Goal: Task Accomplishment & Management: Use online tool/utility

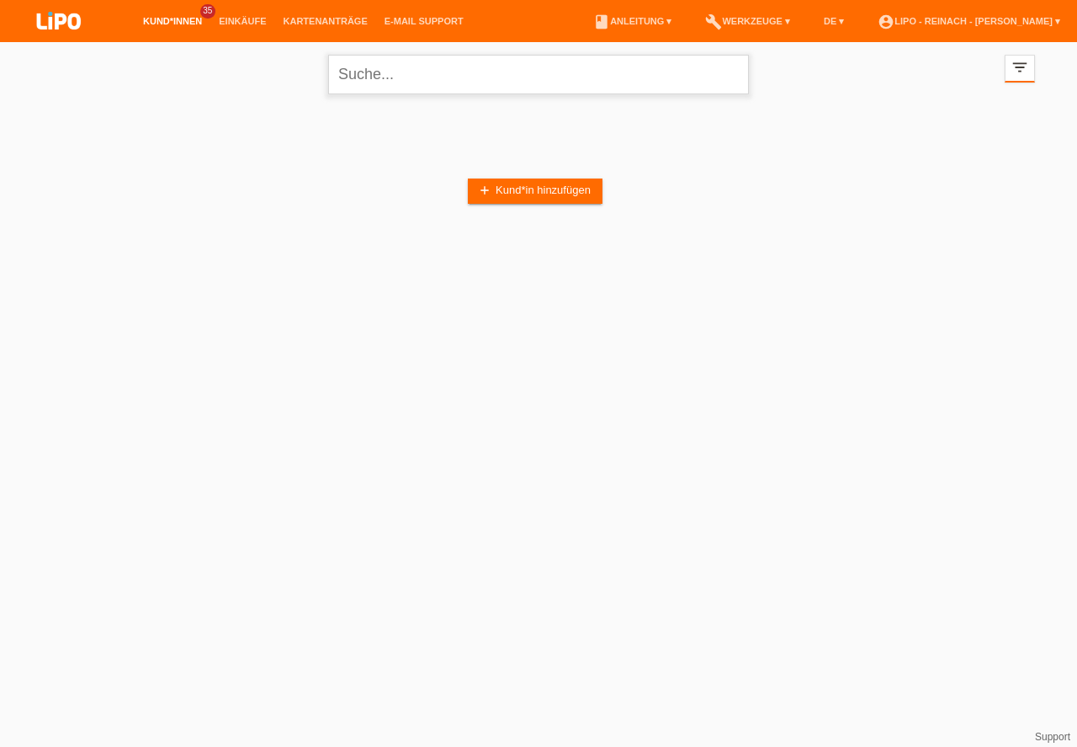
click at [372, 88] on input "text" at bounding box center [538, 75] width 421 height 40
type input "jasoothai"
click at [417, 76] on input "jasoothai" at bounding box center [538, 75] width 421 height 40
drag, startPoint x: 425, startPoint y: 71, endPoint x: 217, endPoint y: 44, distance: 209.6
click at [328, 55] on input "jasoothai" at bounding box center [538, 75] width 421 height 40
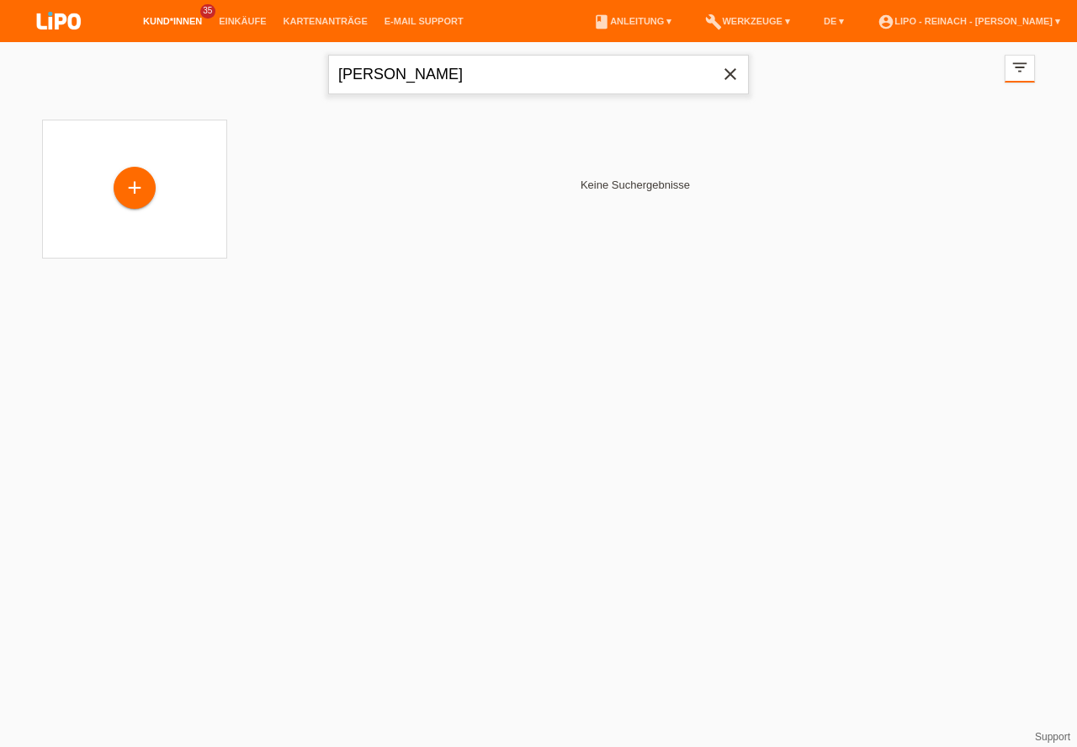
type input "[PERSON_NAME]"
click at [733, 77] on icon "close" at bounding box center [731, 74] width 20 height 20
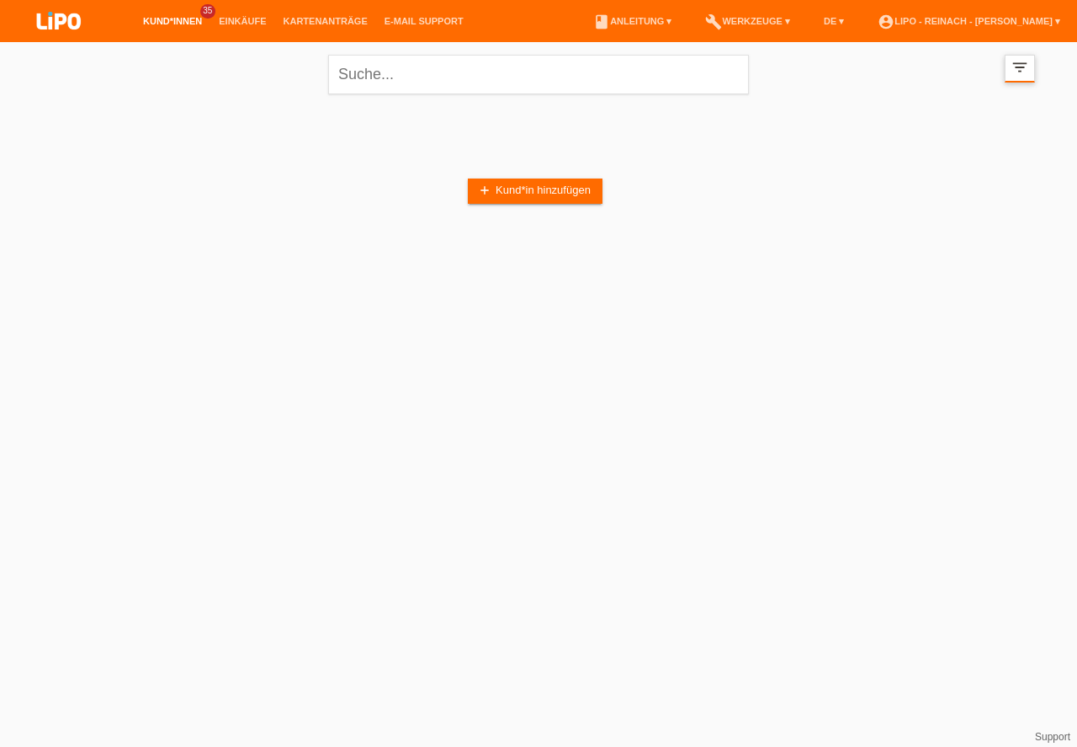
click at [1025, 66] on icon "filter_list" at bounding box center [1020, 67] width 19 height 19
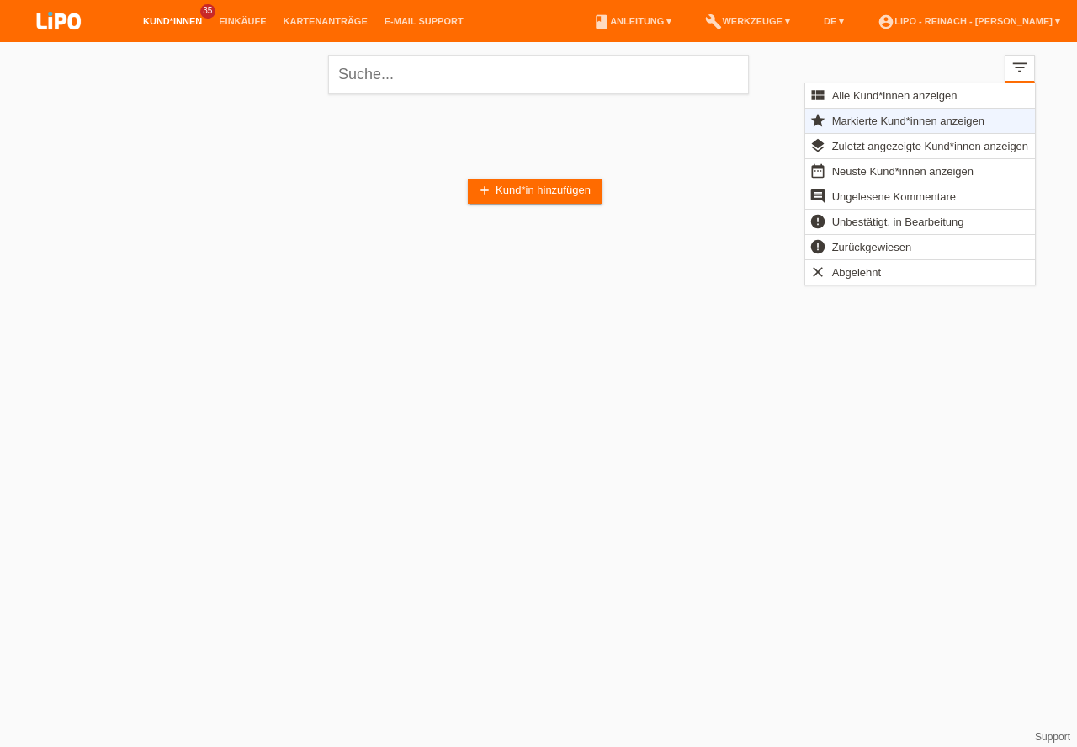
click at [405, 155] on div "add Kund*in hinzufügen" at bounding box center [538, 191] width 993 height 160
click at [866, 120] on span "Markierte Kund*innen anzeigen" at bounding box center [908, 120] width 157 height 20
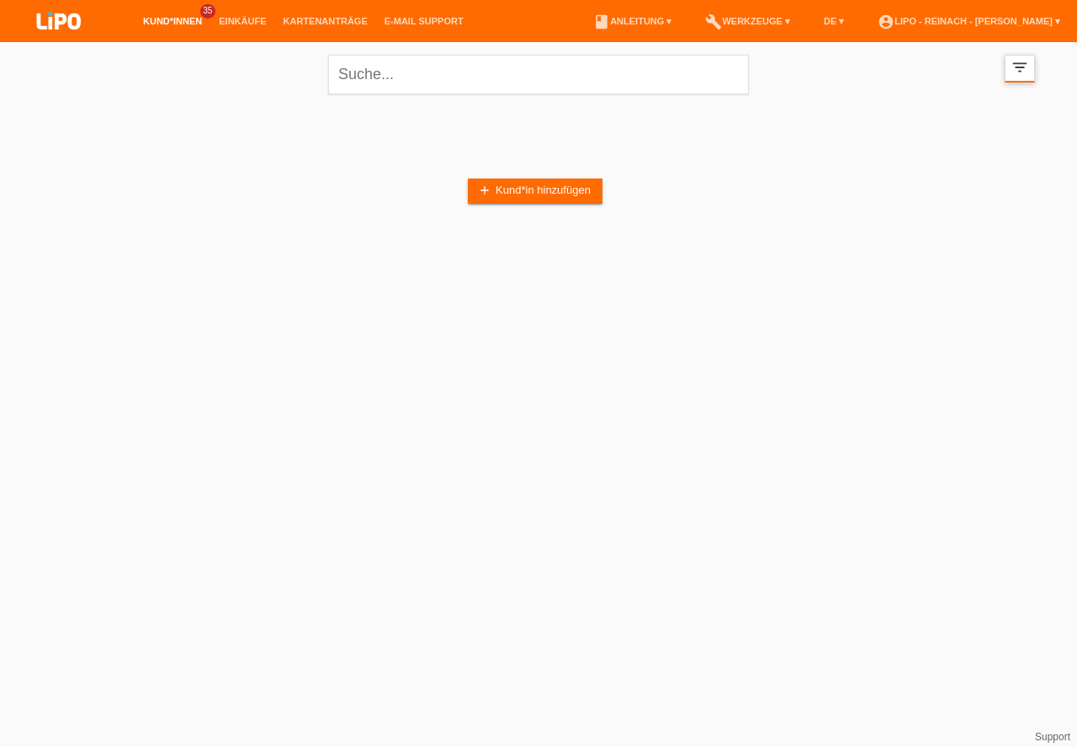
click at [1019, 68] on icon "filter_list" at bounding box center [1020, 67] width 19 height 19
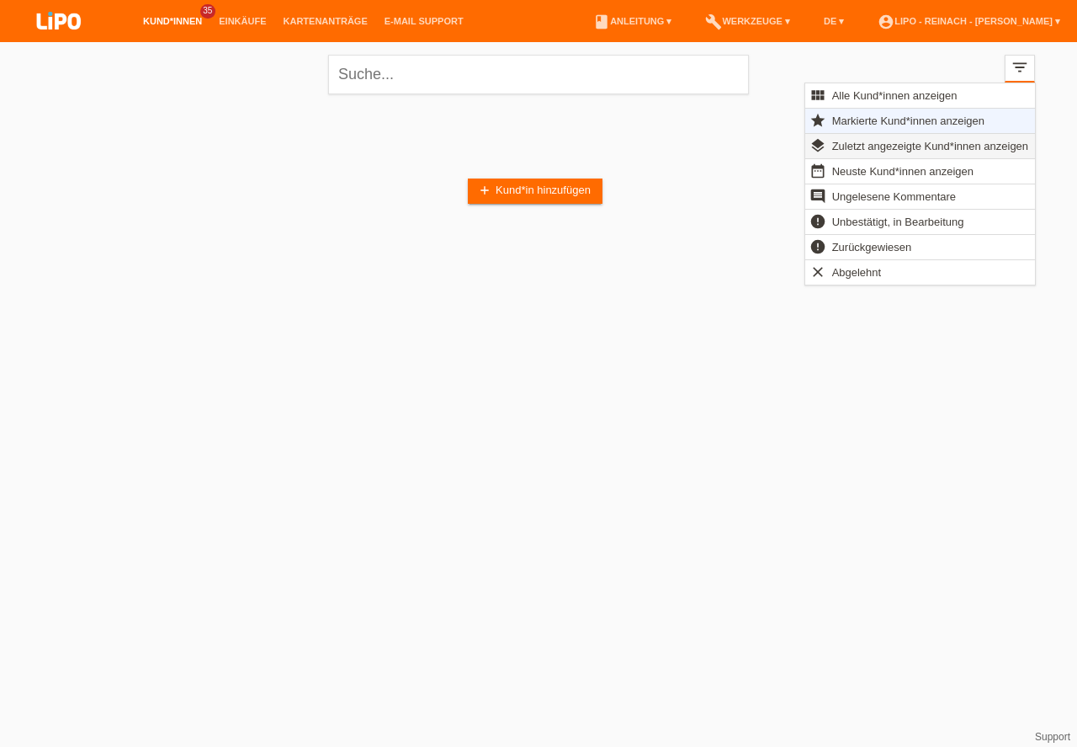
click at [867, 152] on span "Zuletzt angezeigte Kund*innen anzeigen" at bounding box center [930, 146] width 201 height 20
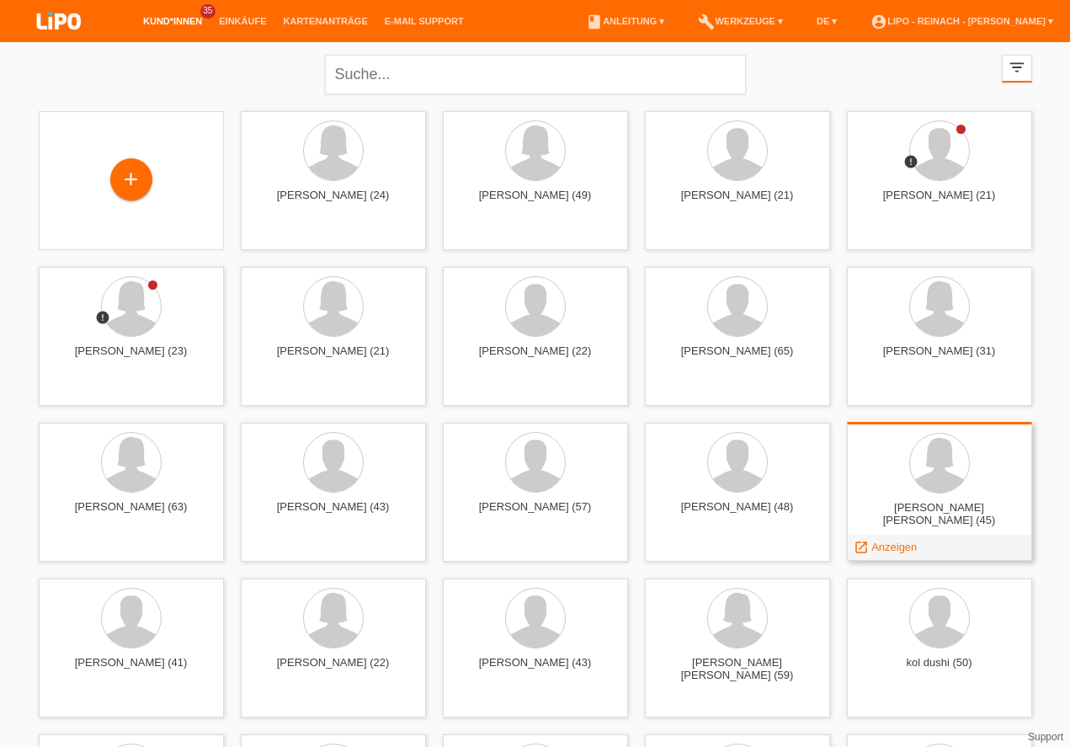
scroll to position [135, 0]
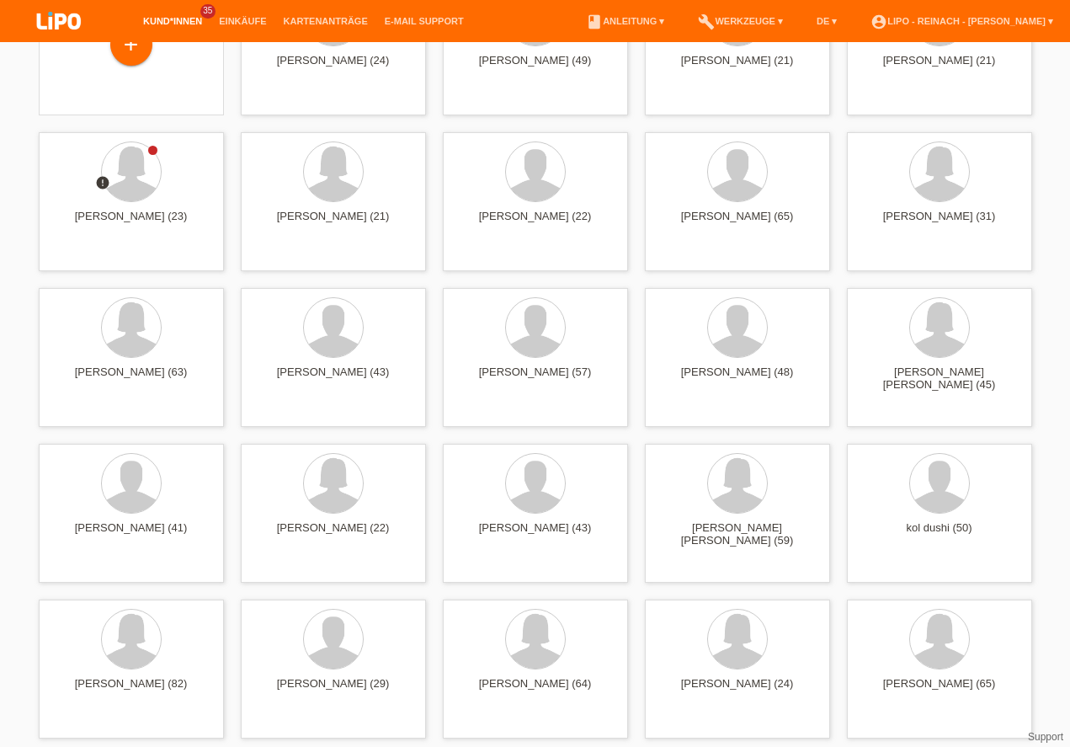
drag, startPoint x: 1074, startPoint y: 429, endPoint x: 1077, endPoint y: 582, distance: 153.2
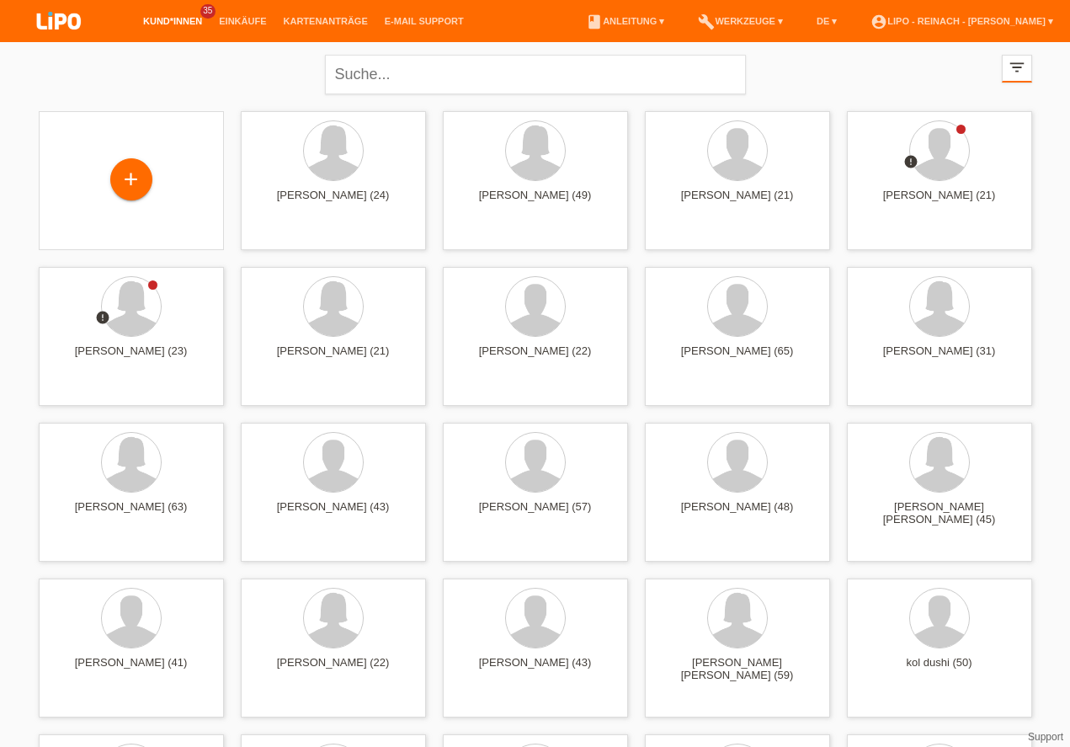
drag, startPoint x: 1077, startPoint y: 572, endPoint x: 1065, endPoint y: 363, distance: 209.9
click at [382, 72] on input "text" at bounding box center [535, 75] width 421 height 40
type input "yogeswaran"
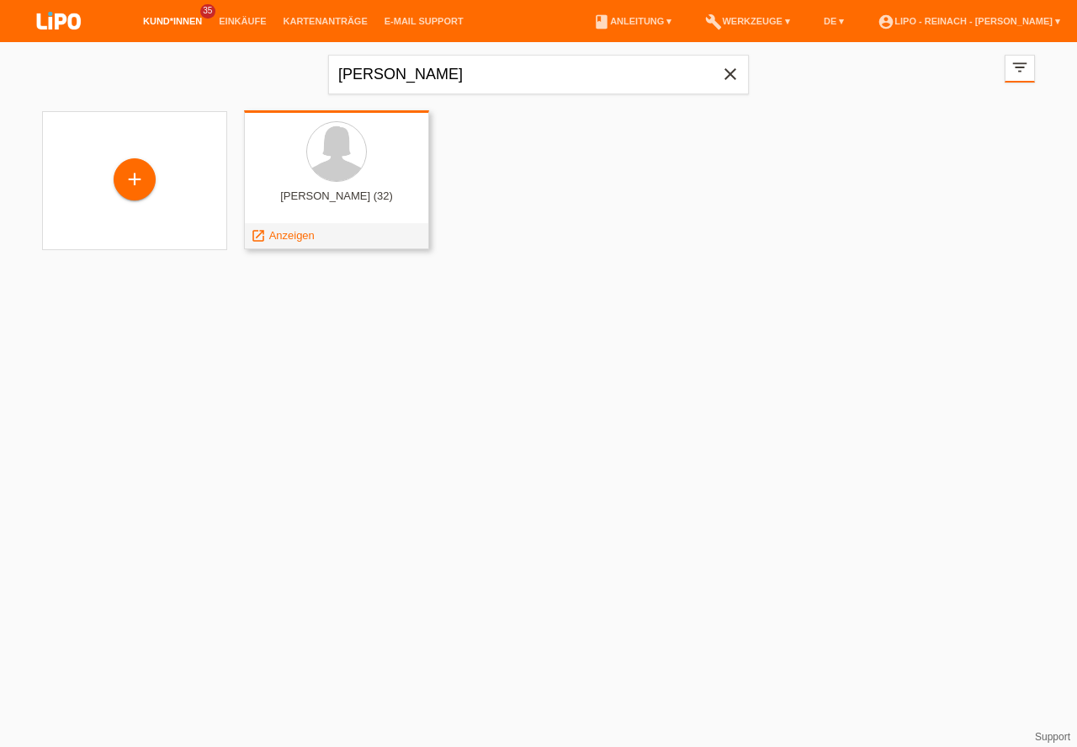
click at [351, 184] on div "Jasoothai Yogeswaran (32) launch Anzeigen" at bounding box center [336, 179] width 185 height 139
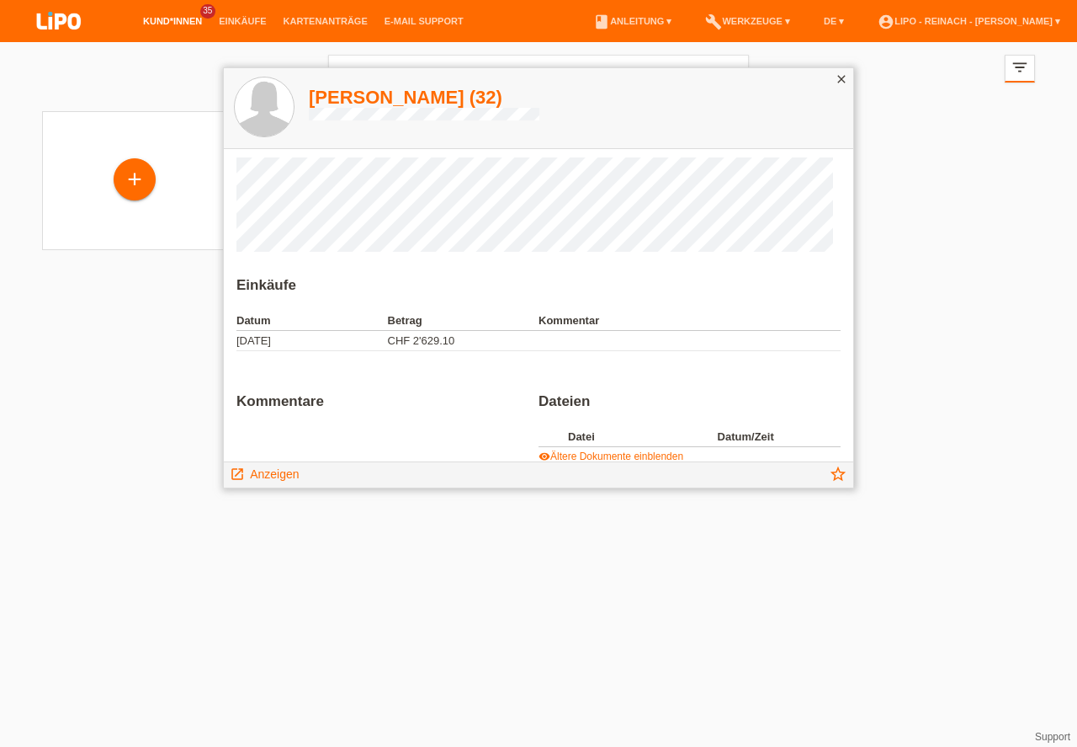
click at [848, 75] on div "close" at bounding box center [842, 80] width 24 height 24
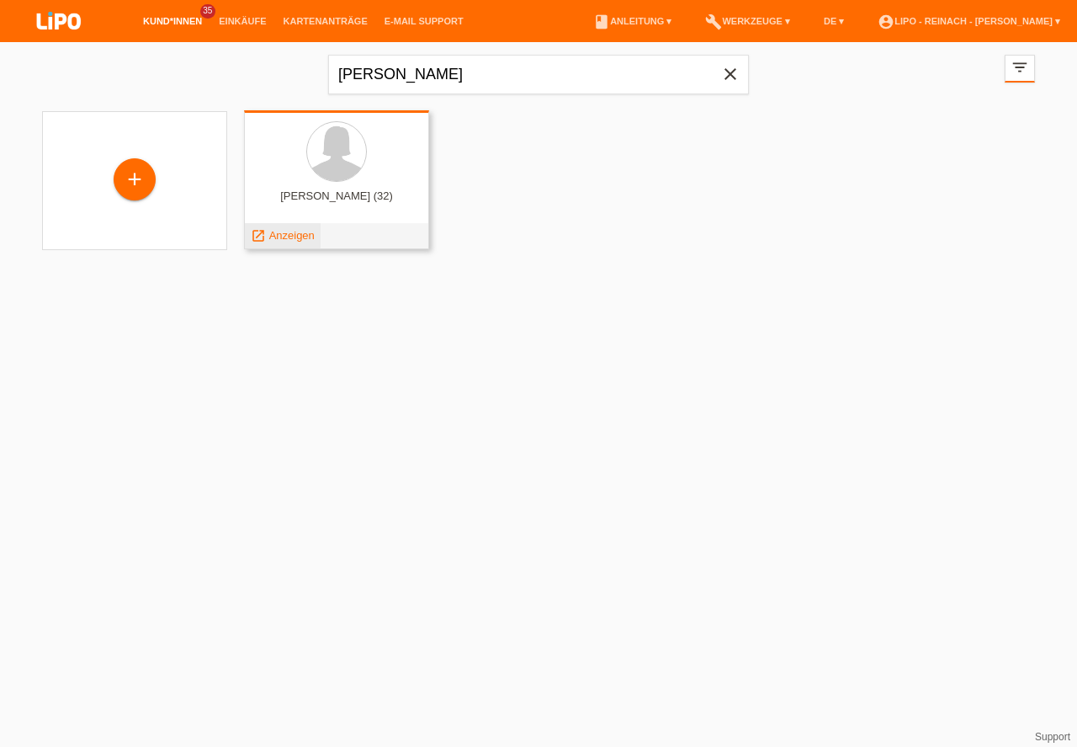
click at [288, 237] on span "Anzeigen" at bounding box center [291, 235] width 45 height 13
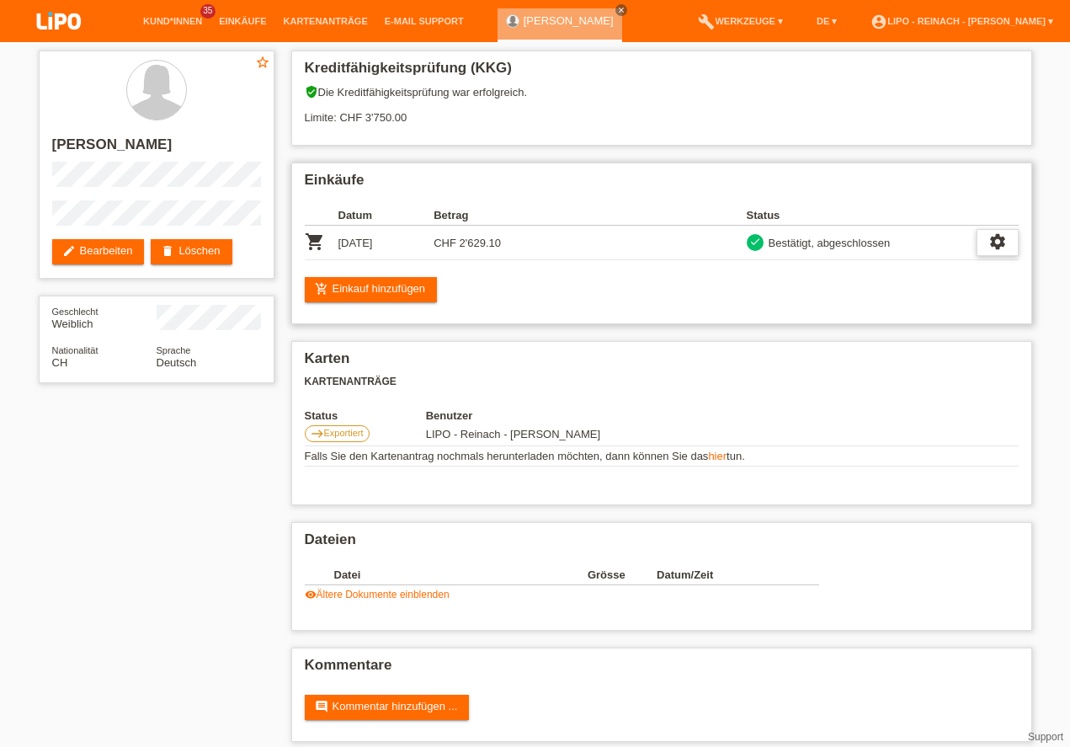
click at [995, 238] on icon "settings" at bounding box center [997, 241] width 19 height 19
click at [775, 298] on div "add_shopping_cart Einkauf hinzufügen" at bounding box center [662, 289] width 714 height 25
click at [82, 508] on div "star_border [PERSON_NAME] edit Bearbeiten delete Löschen Geschlecht Weiblich Na…" at bounding box center [535, 400] width 1010 height 716
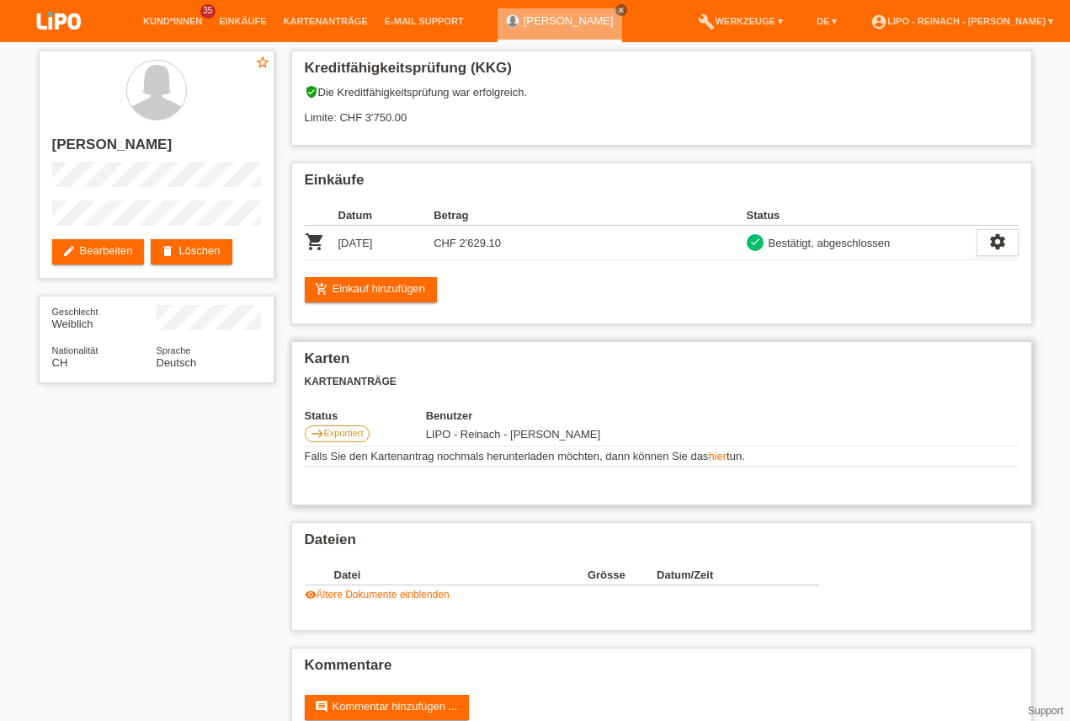
click at [1008, 463] on td "Falls Sie den Kartenantrag nochmals herunterladen möchten, dann können Sie das …" at bounding box center [662, 456] width 714 height 20
click at [997, 24] on link "account_circle LIPO - Reinach - [PERSON_NAME] ▾" at bounding box center [961, 21] width 199 height 10
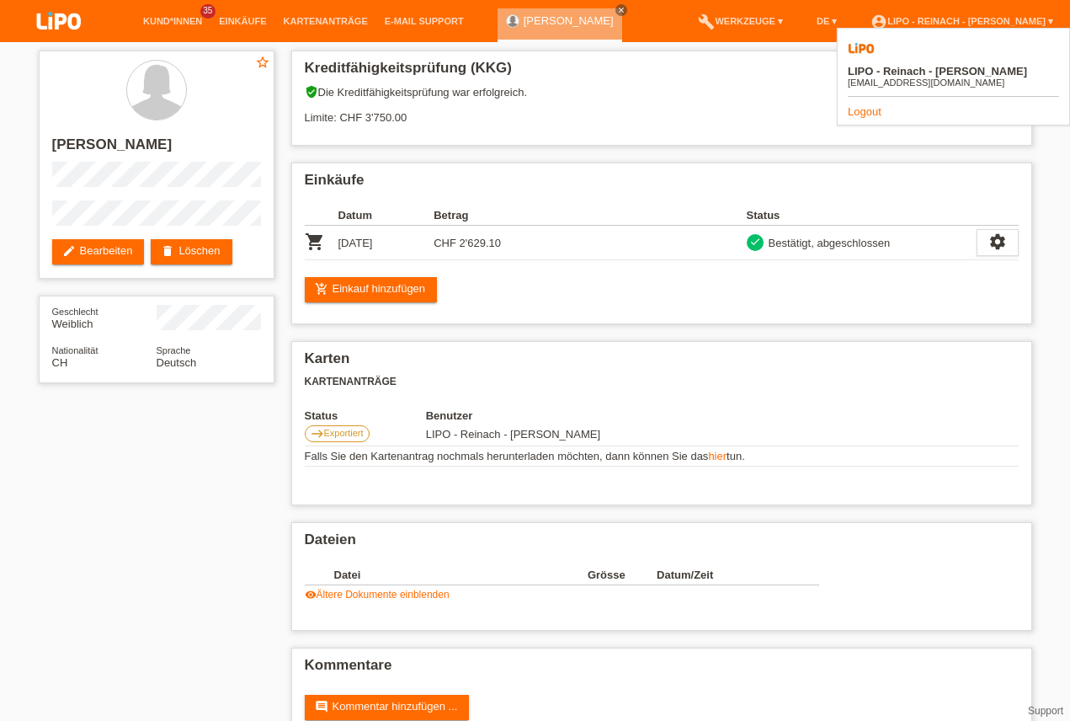
click at [866, 105] on link "Logout" at bounding box center [865, 111] width 34 height 13
